Goal: Task Accomplishment & Management: Use online tool/utility

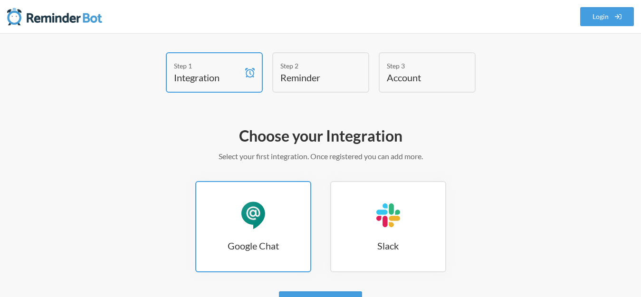
click at [255, 218] on div "Google Chat" at bounding box center [253, 215] width 29 height 29
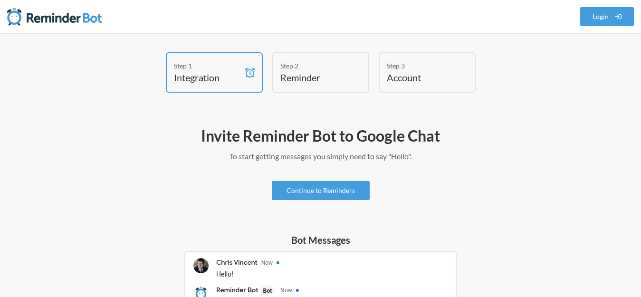
click at [299, 78] on h4 "Reminder" at bounding box center [313, 77] width 67 height 13
click at [336, 196] on link "Continue to Reminders" at bounding box center [321, 190] width 98 height 19
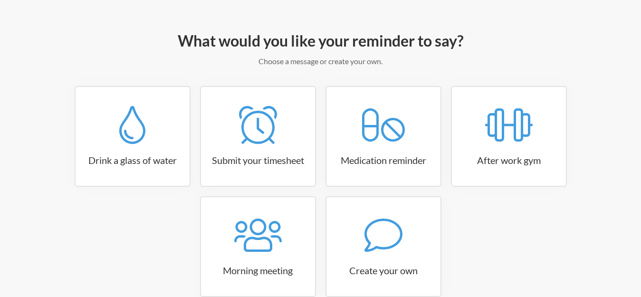
scroll to position [143, 0]
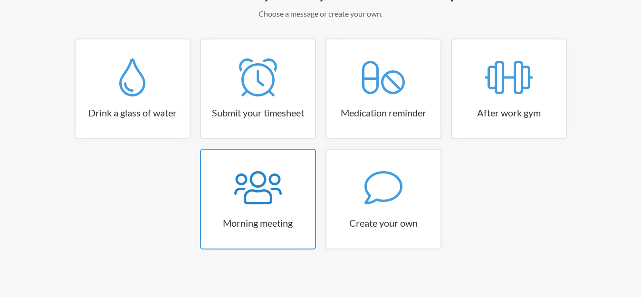
click at [256, 189] on icon at bounding box center [258, 188] width 48 height 38
select select "08:30:00"
select select "true"
select select "09:45:00"
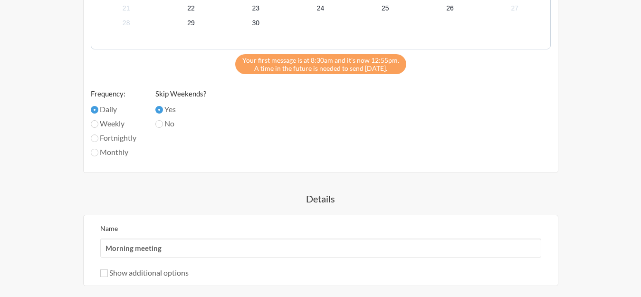
scroll to position [665, 0]
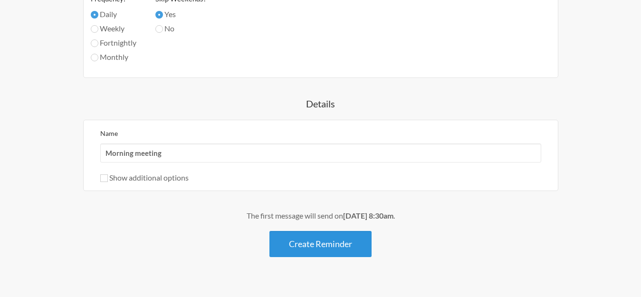
click at [336, 244] on button "Create Reminder" at bounding box center [320, 244] width 102 height 26
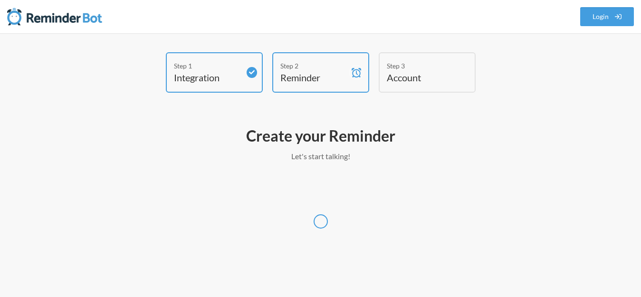
scroll to position [0, 0]
select select "America/New_York"
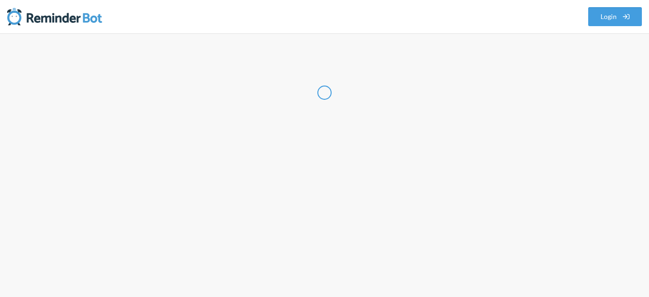
select select "US"
